Goal: Task Accomplishment & Management: Complete application form

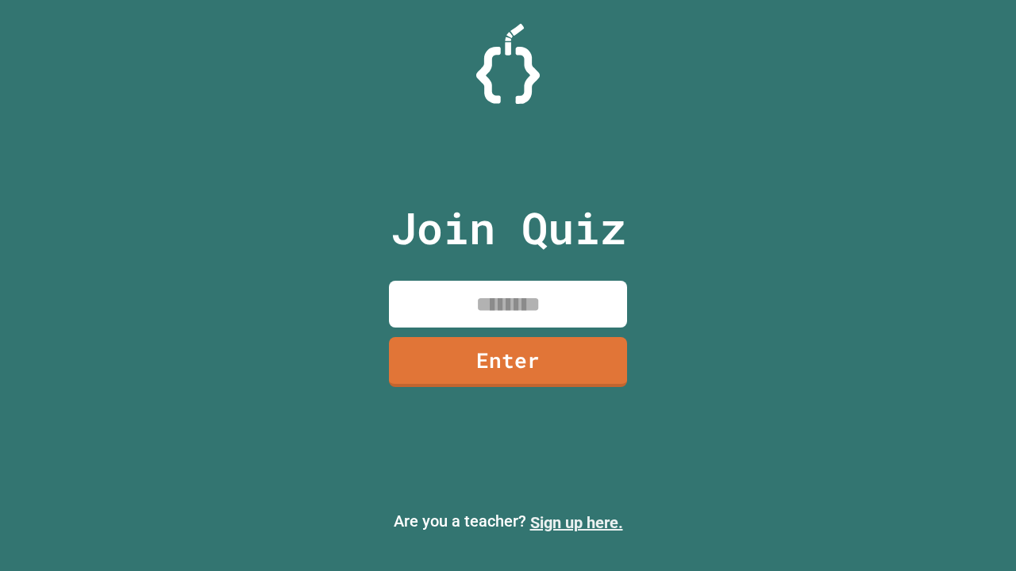
click at [576, 523] on link "Sign up here." at bounding box center [576, 522] width 93 height 19
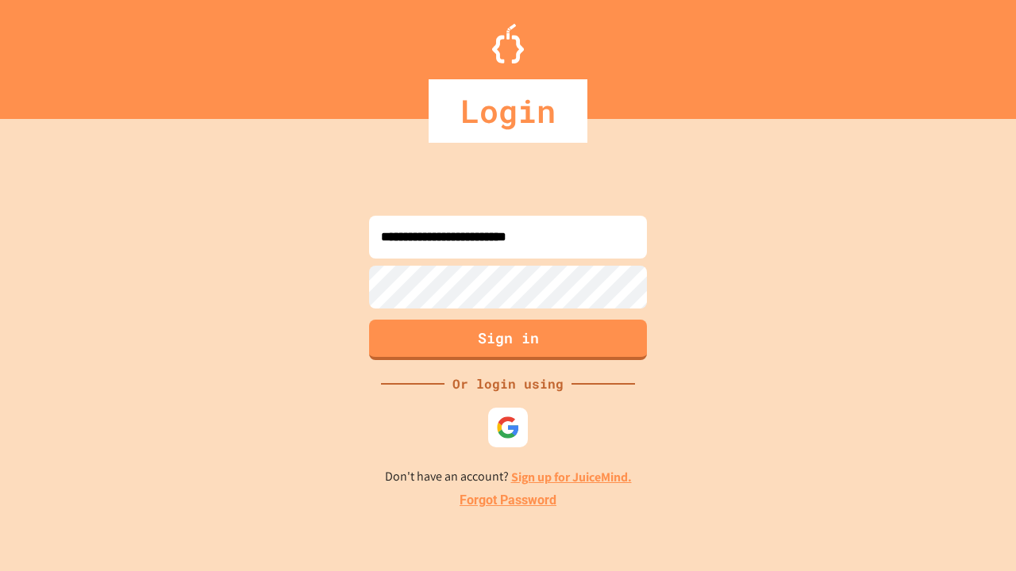
type input "**********"
